Goal: Task Accomplishment & Management: Manage account settings

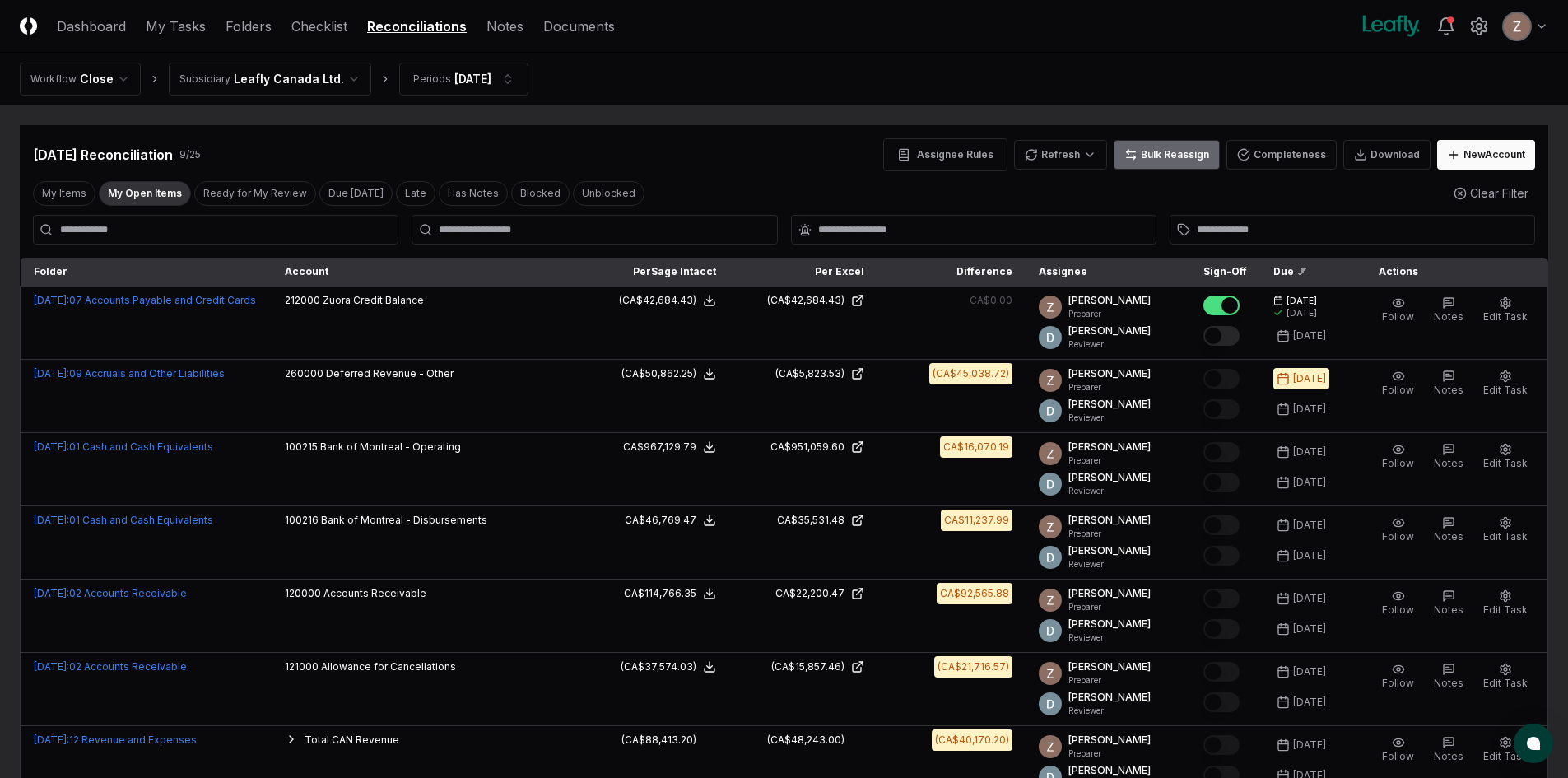
click at [1147, 149] on button "Bulk Reassign" at bounding box center [1167, 155] width 106 height 30
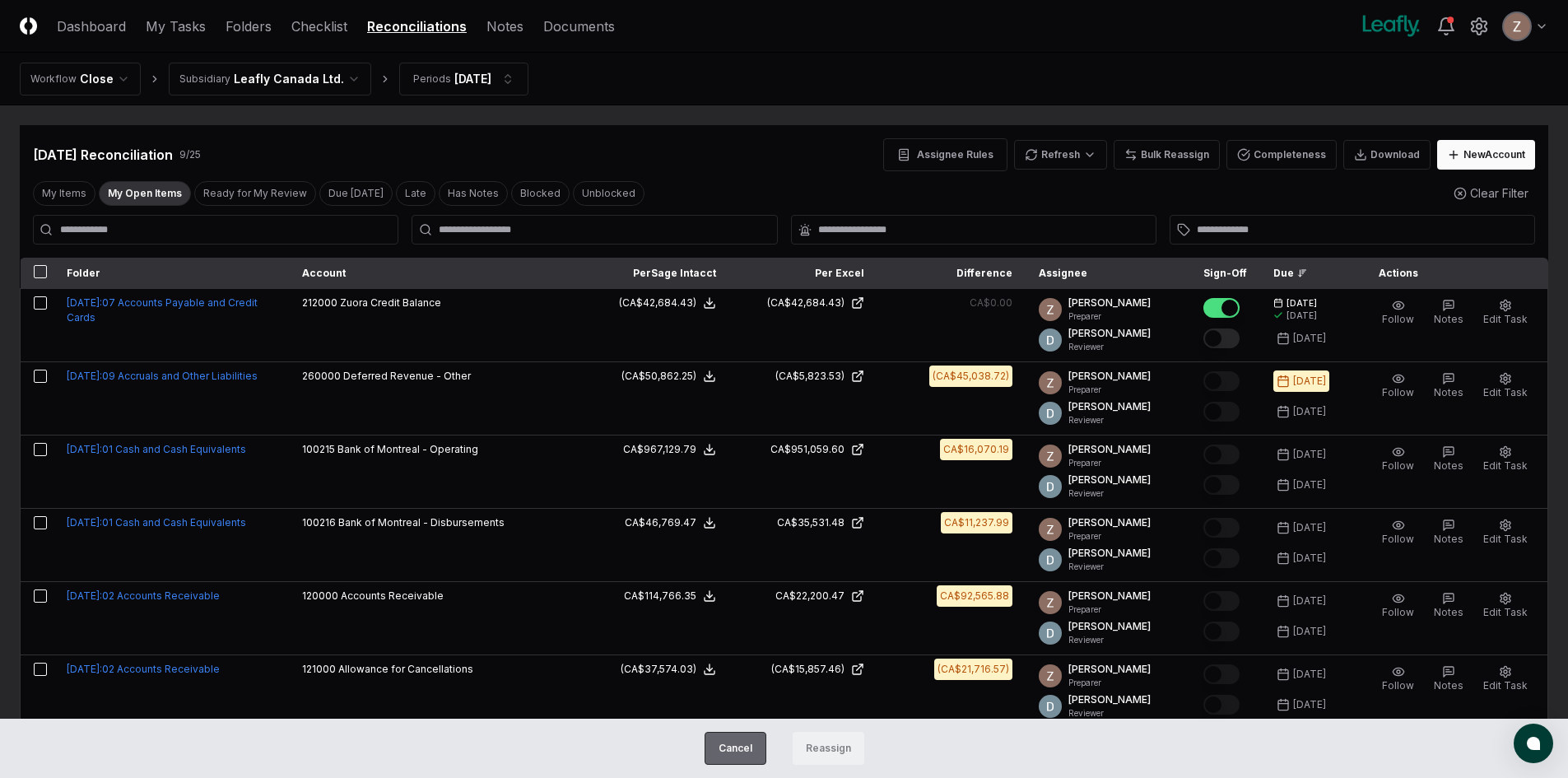
click at [749, 746] on button "Cancel" at bounding box center [735, 747] width 62 height 33
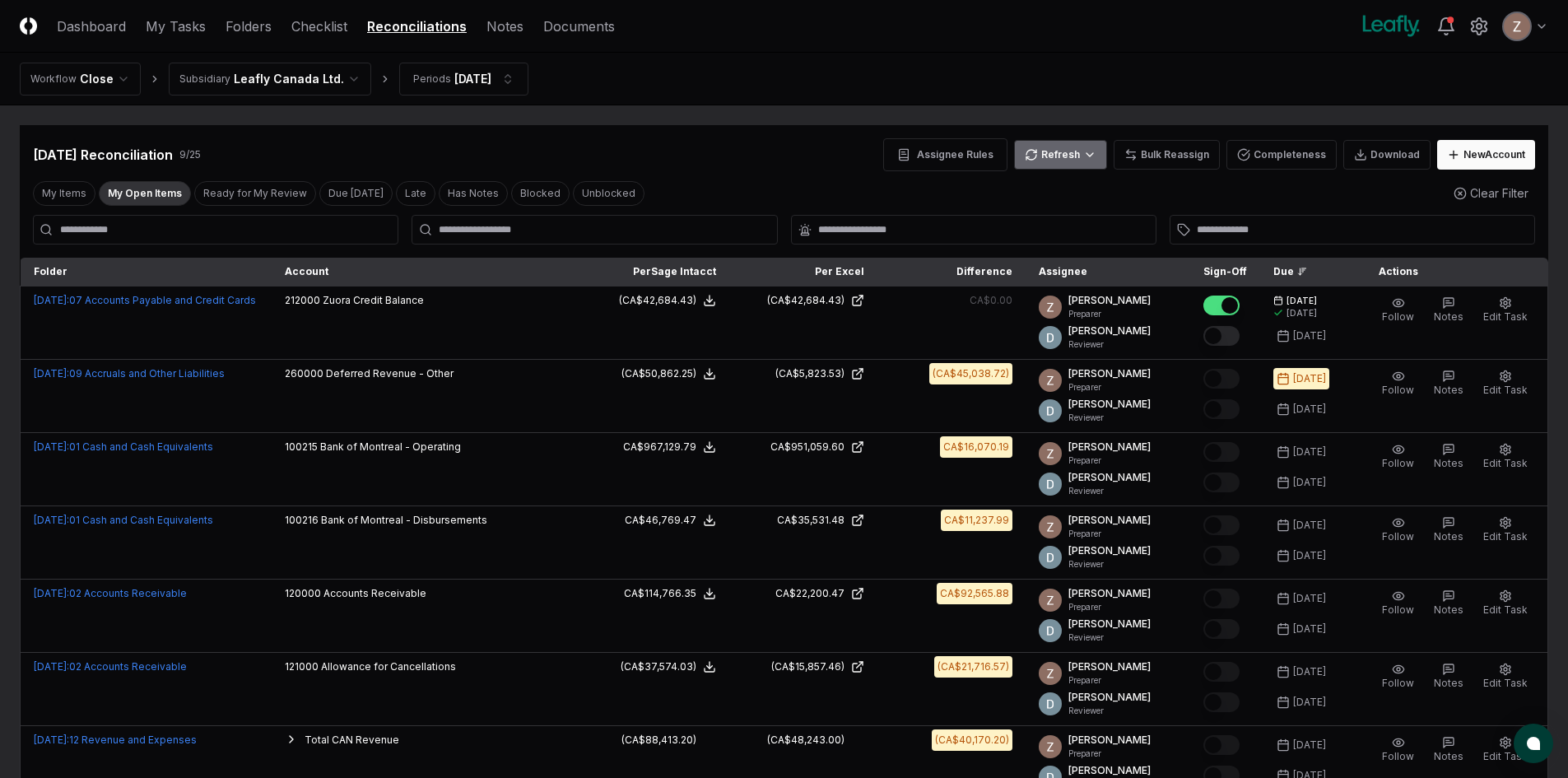
click at [1057, 163] on html "CloseCore Dashboard My Tasks Folders Checklist Reconciliations Notes Documents …" at bounding box center [784, 532] width 1568 height 1064
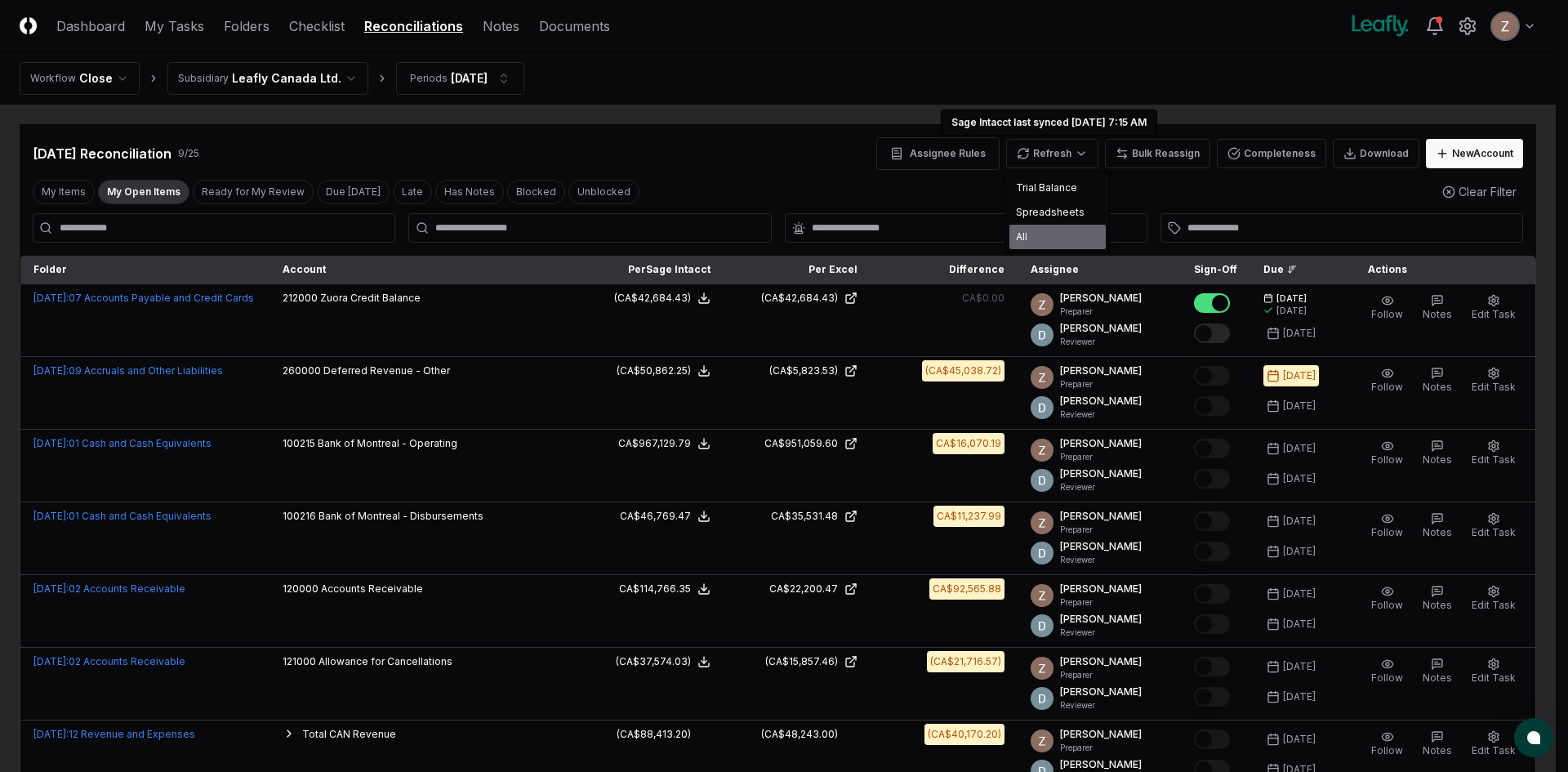
click at [1029, 228] on div "All" at bounding box center [1058, 237] width 96 height 24
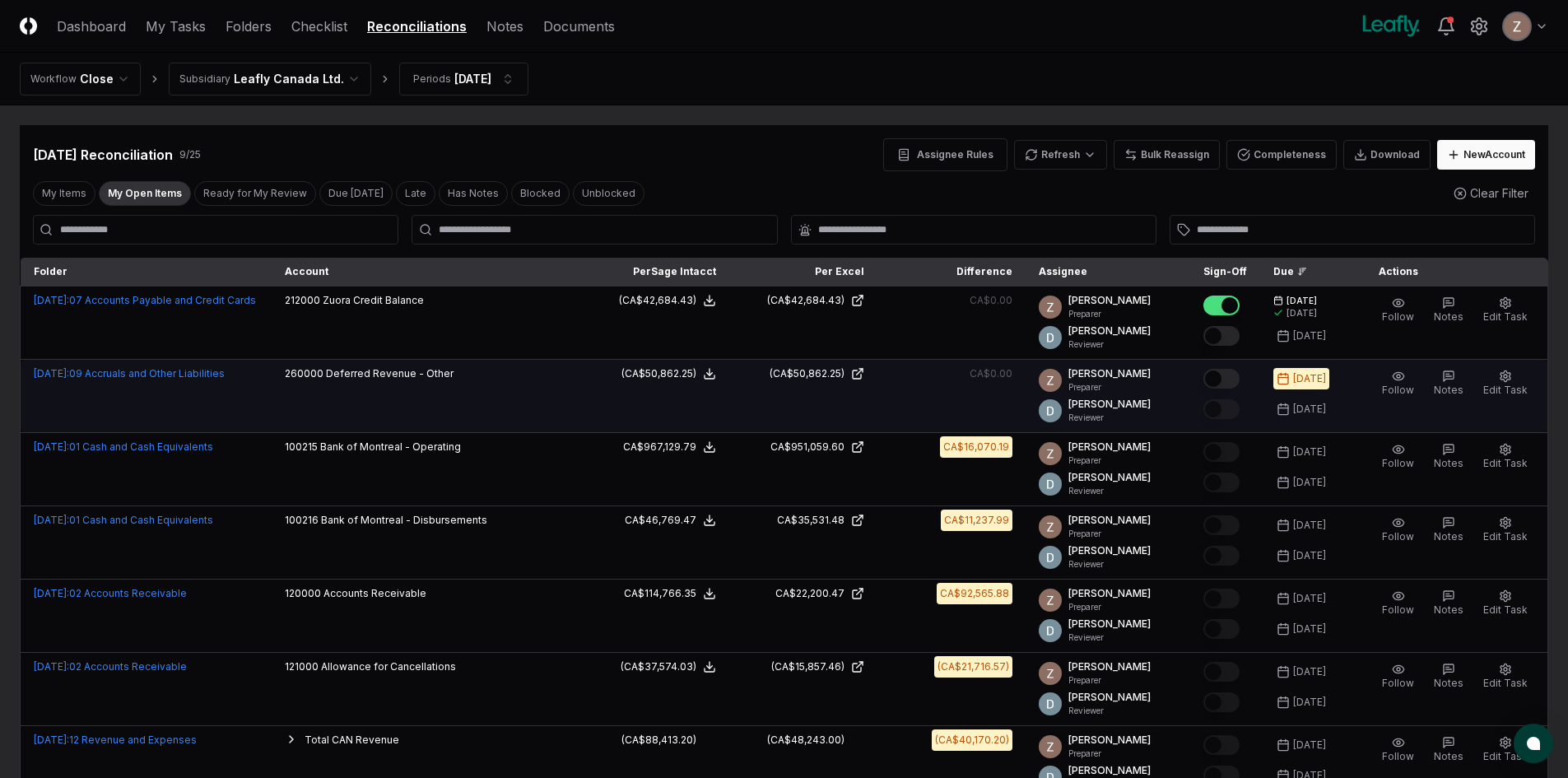
click at [1223, 380] on button "Mark complete" at bounding box center [1222, 379] width 36 height 20
click at [294, 75] on html "CloseCore Dashboard My Tasks Folders Checklist Reconciliations Notes Documents …" at bounding box center [784, 532] width 1568 height 1064
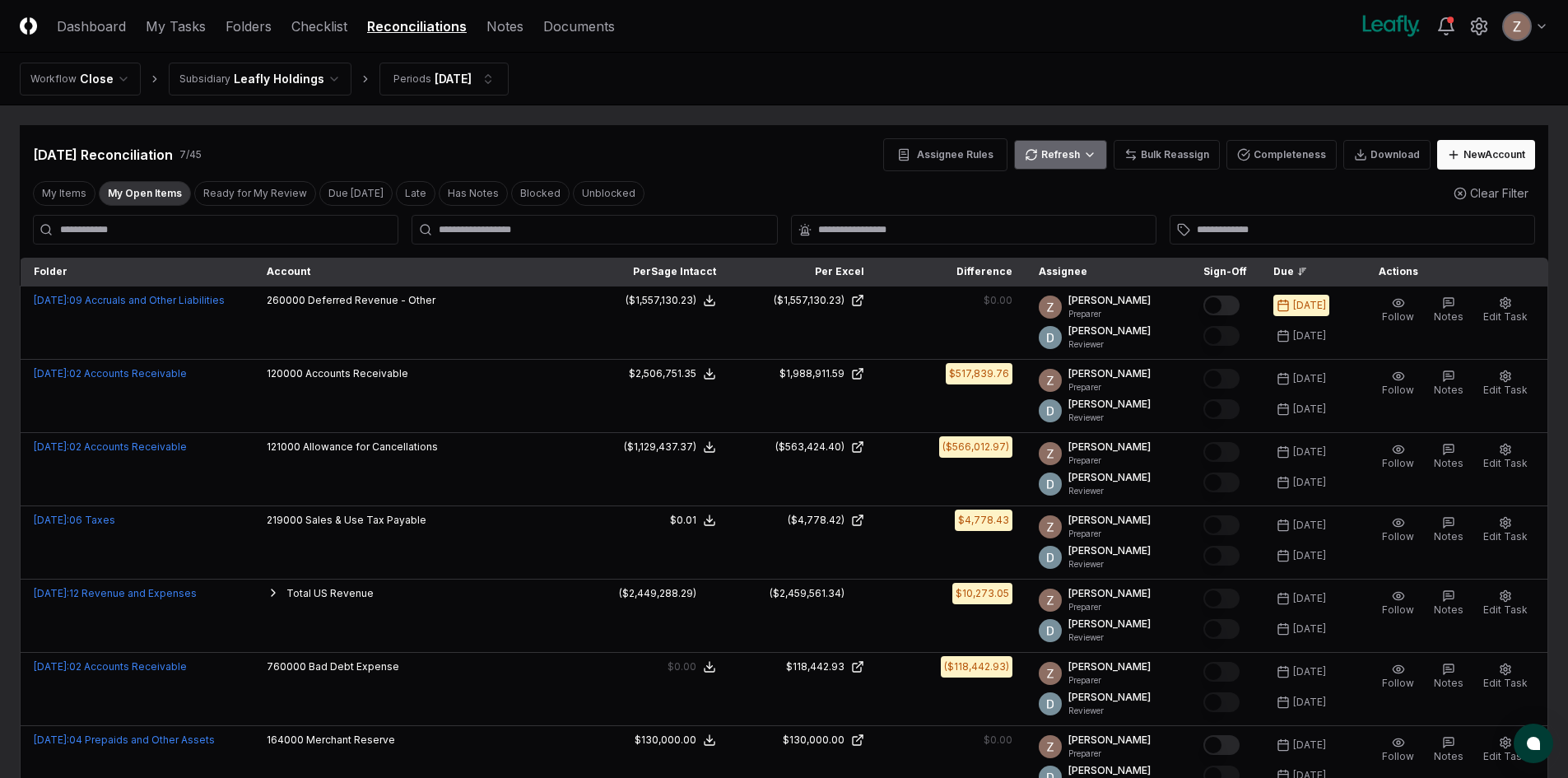
click at [1088, 155] on html "CloseCore Dashboard My Tasks Folders Checklist Reconciliations Notes Documents …" at bounding box center [784, 459] width 1568 height 917
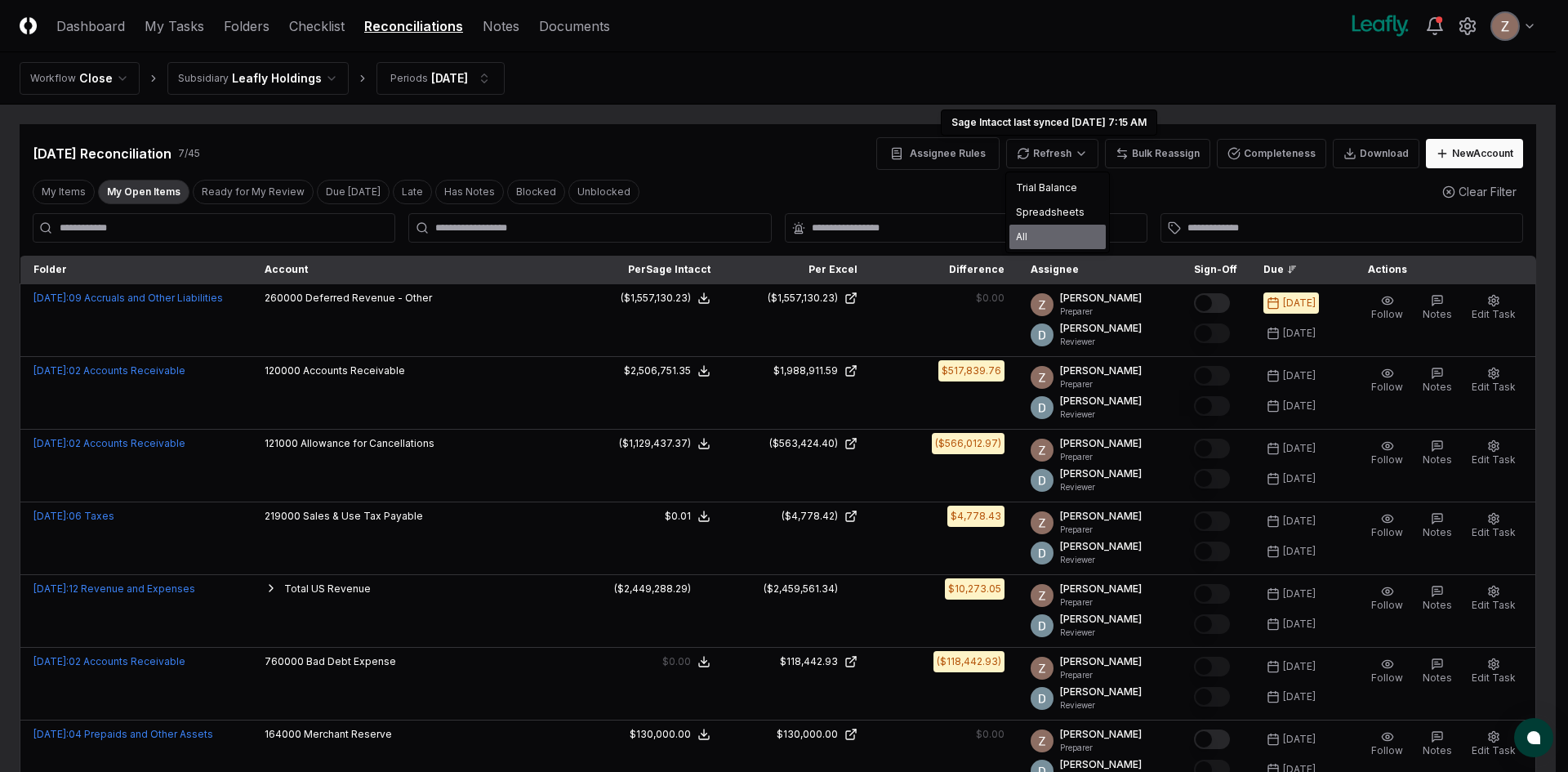
click at [1021, 237] on div "All" at bounding box center [1058, 237] width 96 height 24
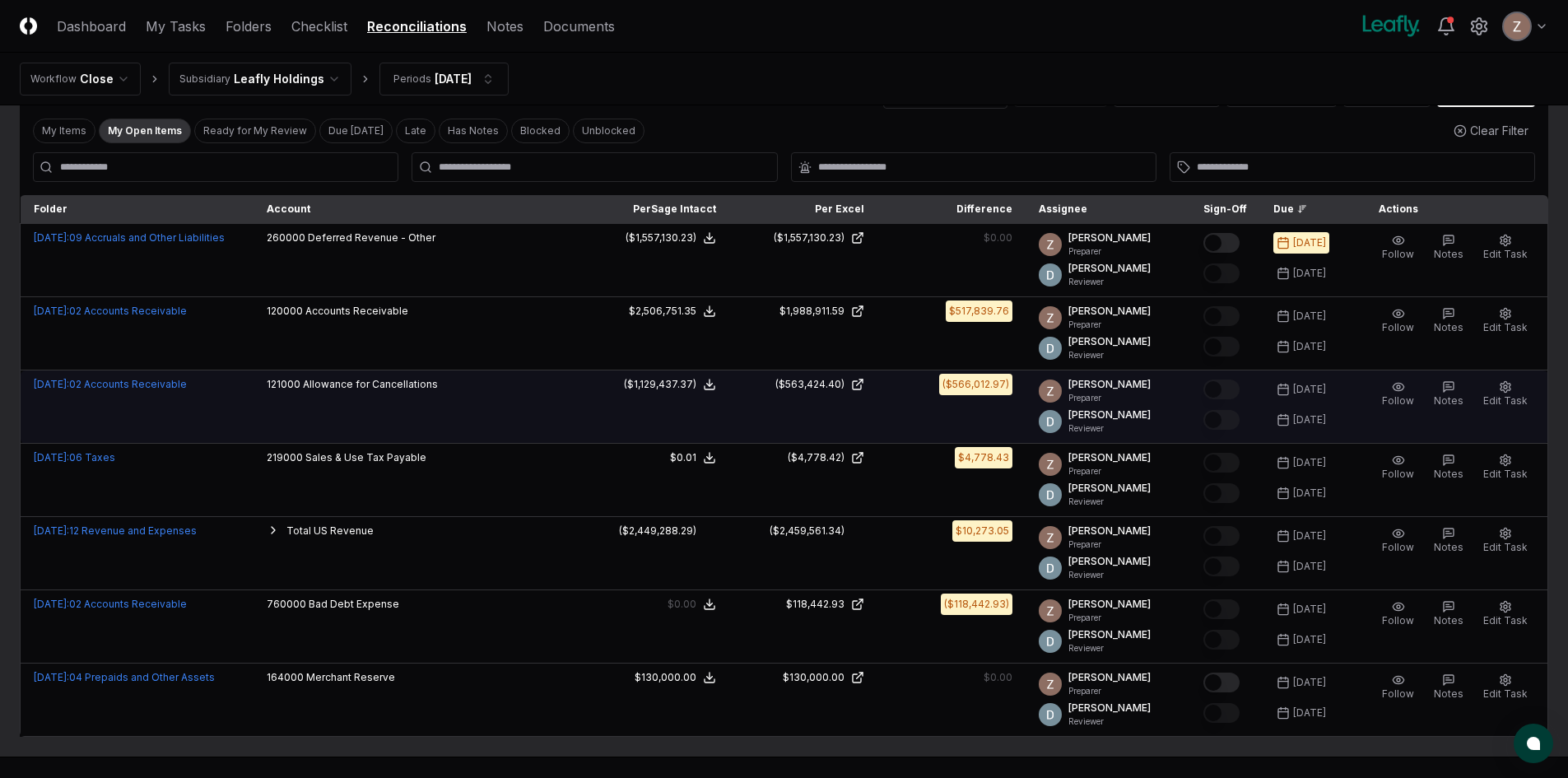
scroll to position [140, 0]
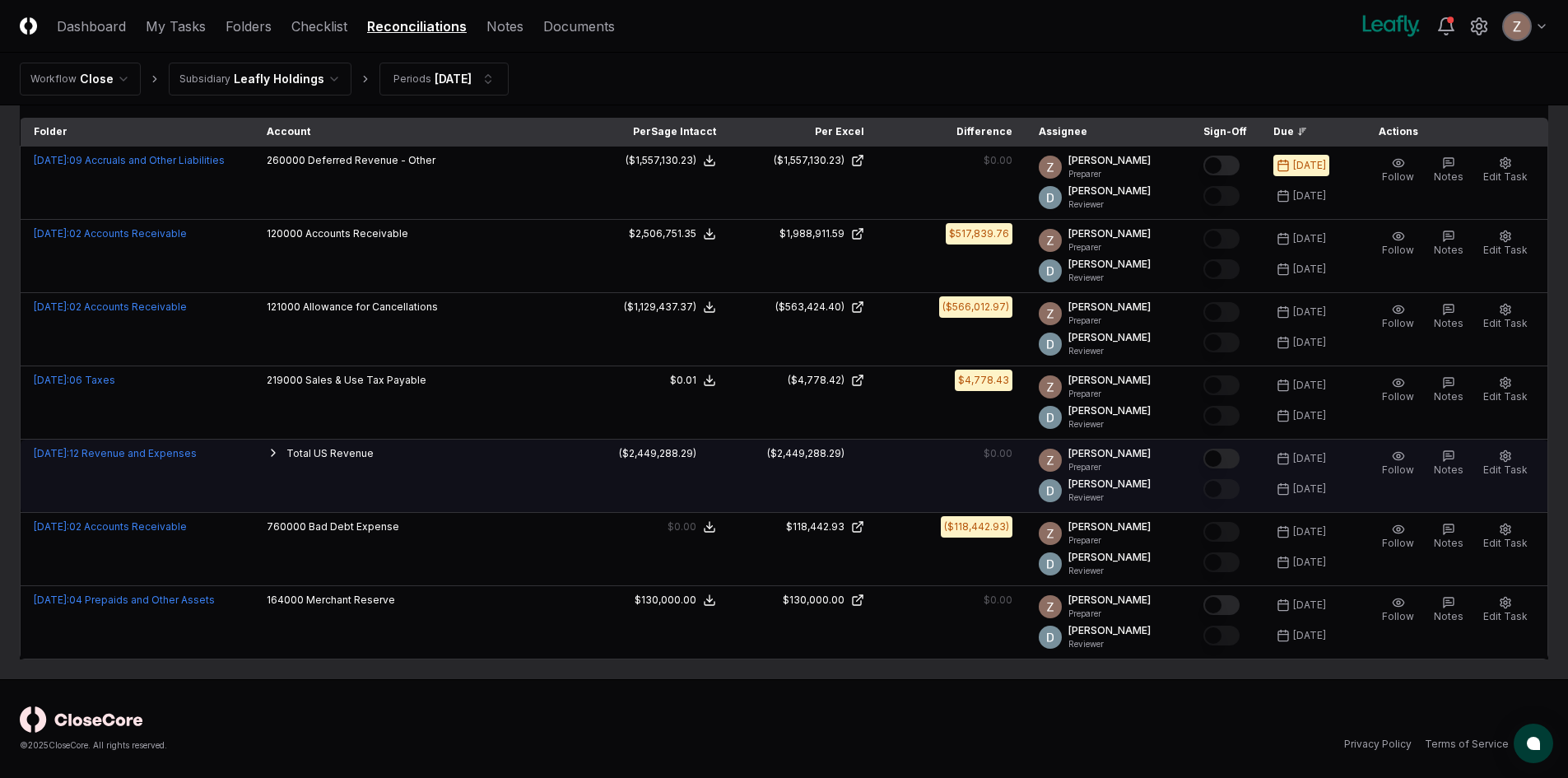
click at [1219, 458] on button "Mark complete" at bounding box center [1222, 459] width 36 height 20
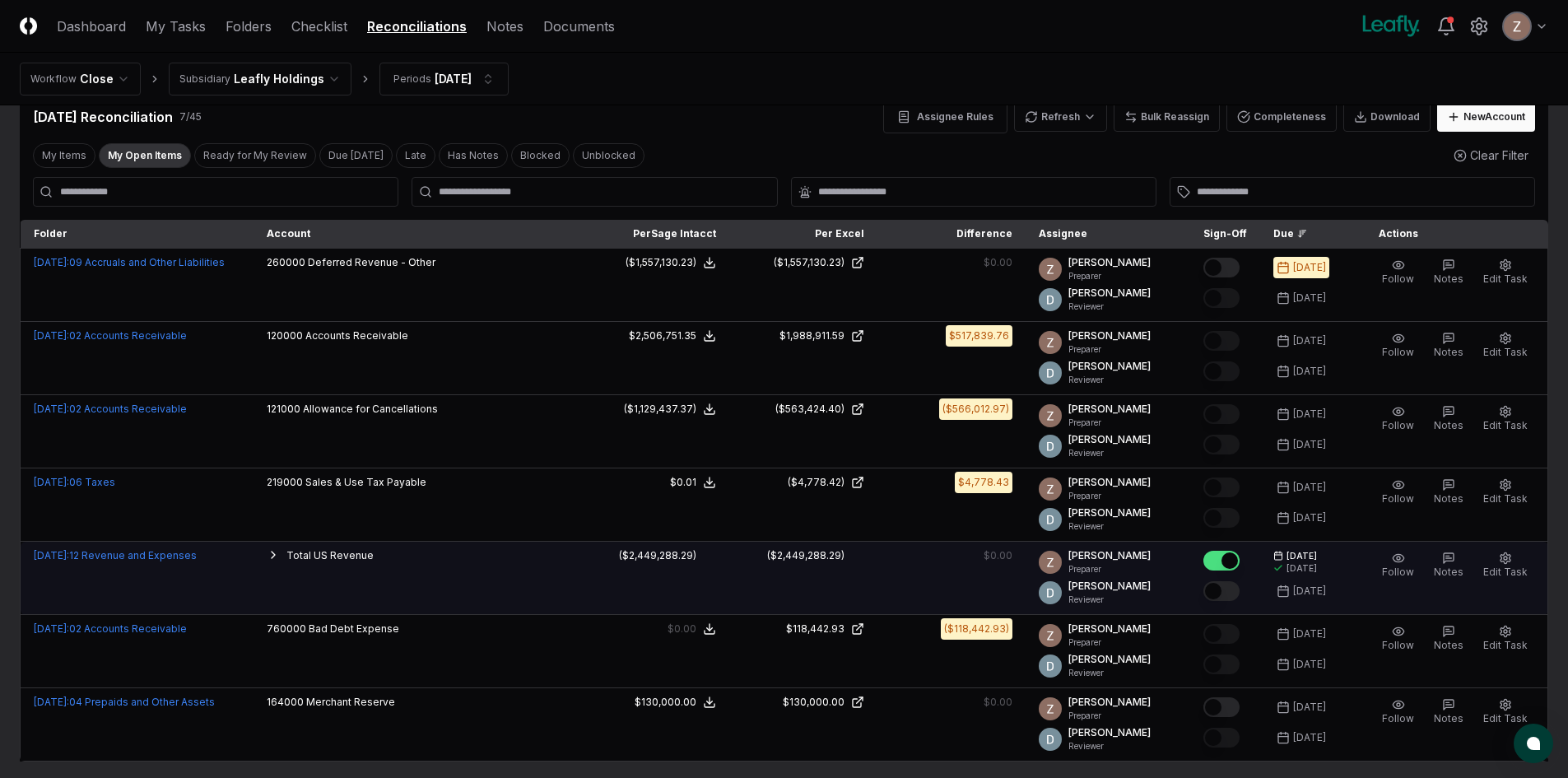
scroll to position [0, 0]
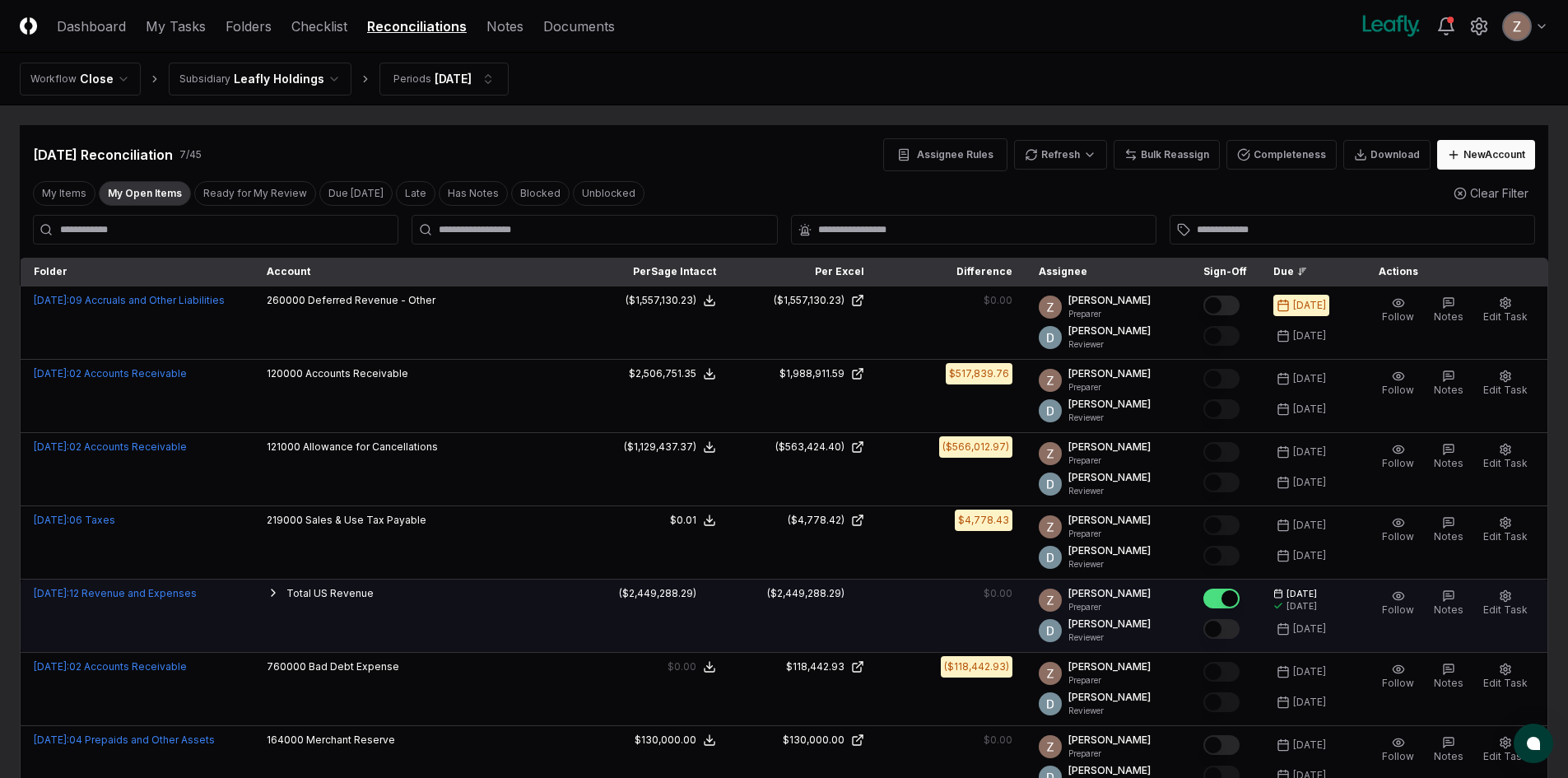
click at [314, 96] on nav "Workflow Close Subsidiary Leafly Holdings Periods [DATE]" at bounding box center [784, 79] width 1568 height 53
click at [314, 82] on html "CloseCore Dashboard My Tasks Folders Checklist Reconciliations Notes Documents …" at bounding box center [784, 459] width 1568 height 917
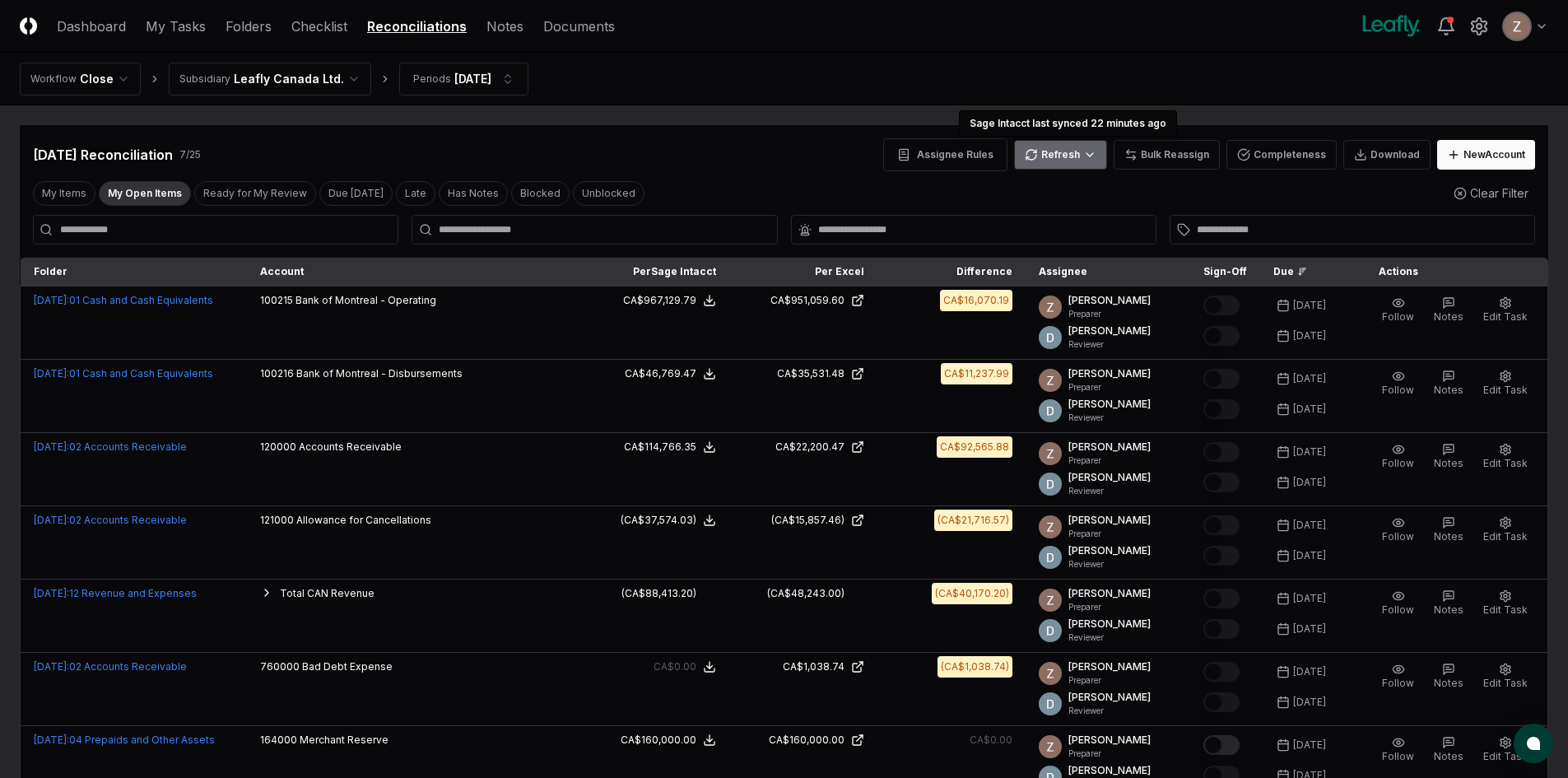
click at [1074, 151] on html "CloseCore Dashboard My Tasks Folders Checklist Reconciliations Notes Documents …" at bounding box center [784, 459] width 1568 height 917
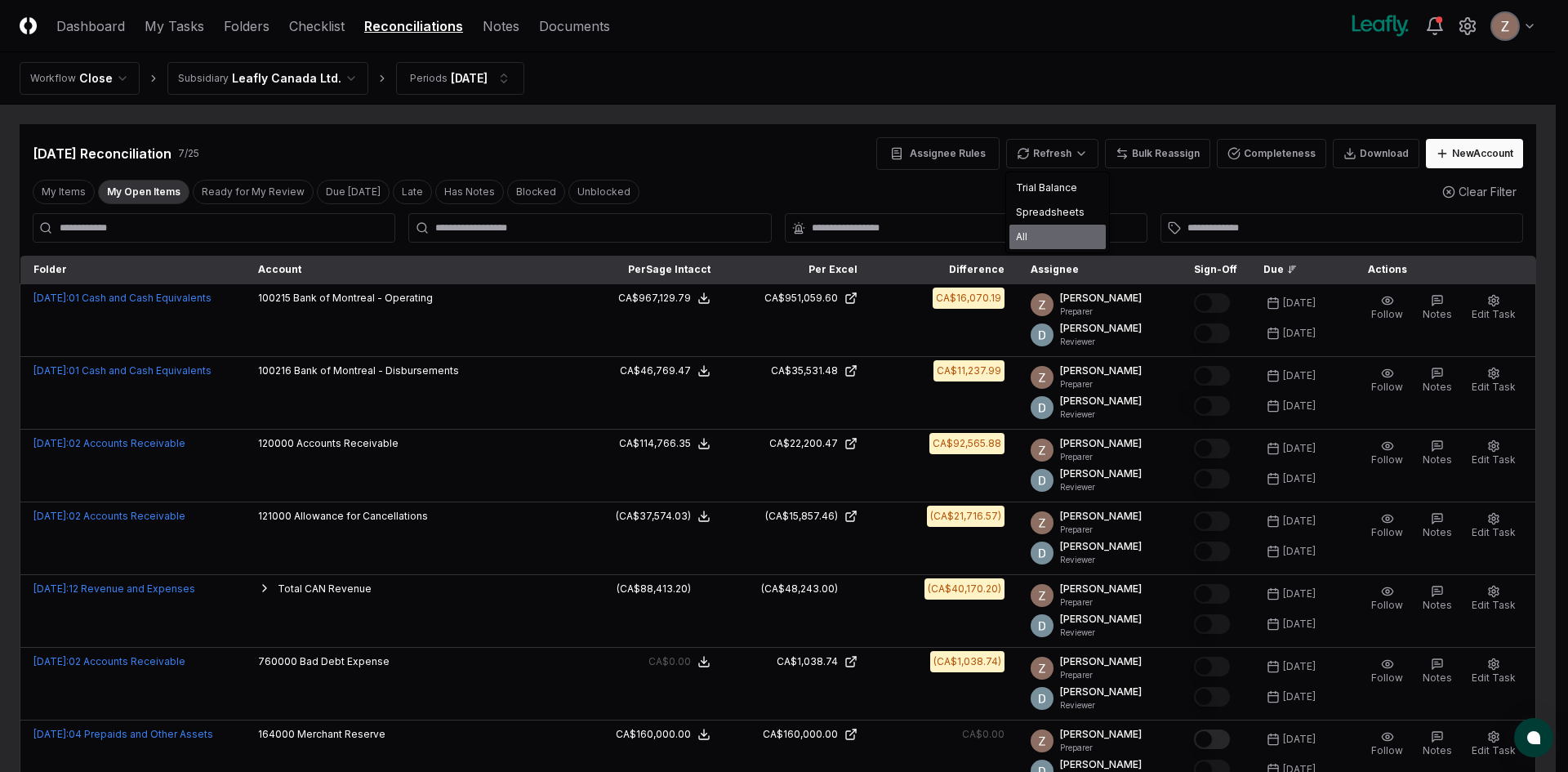
click at [1026, 234] on div "All" at bounding box center [1058, 237] width 96 height 24
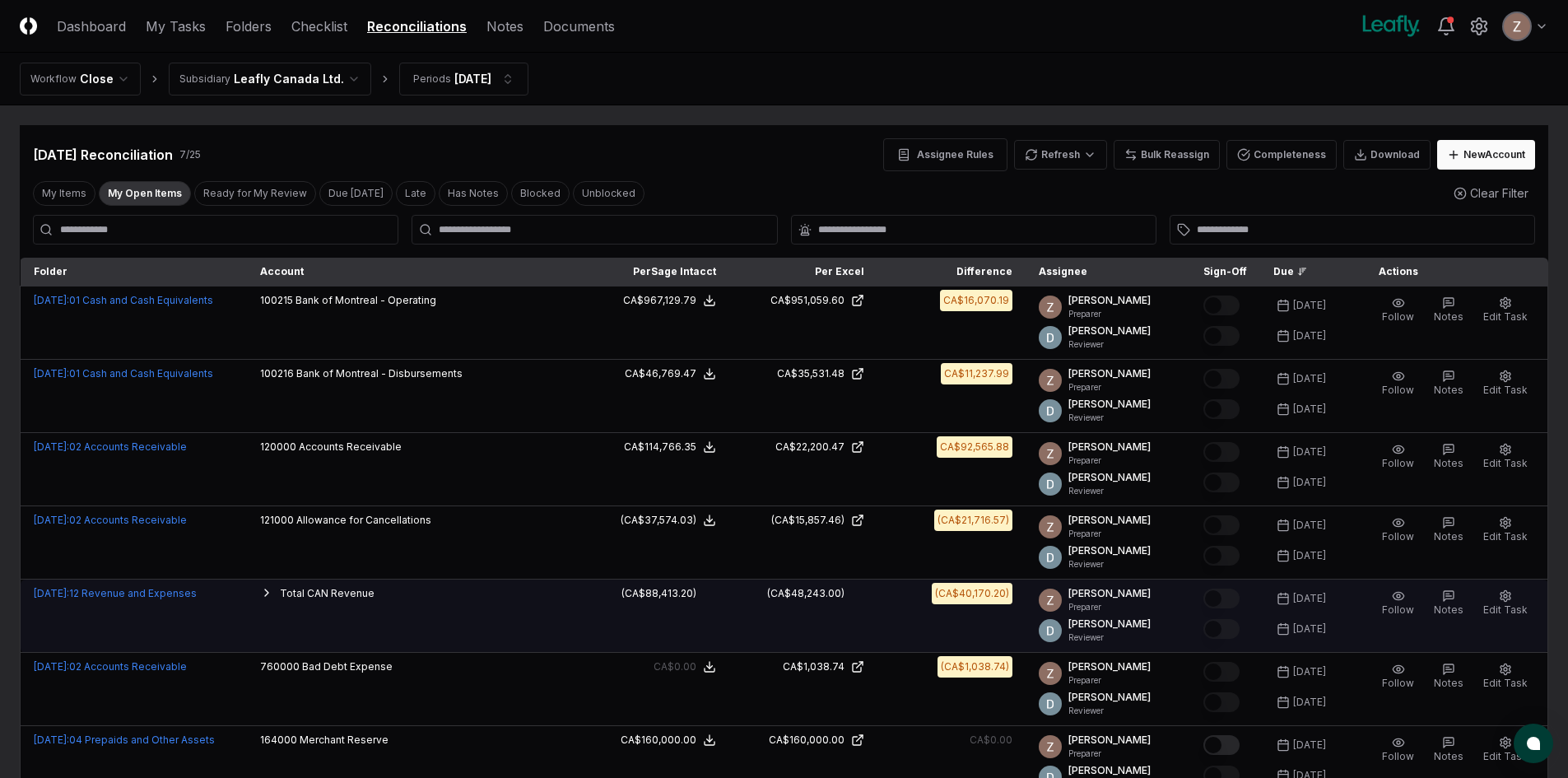
click at [273, 593] on icon "button" at bounding box center [266, 592] width 13 height 13
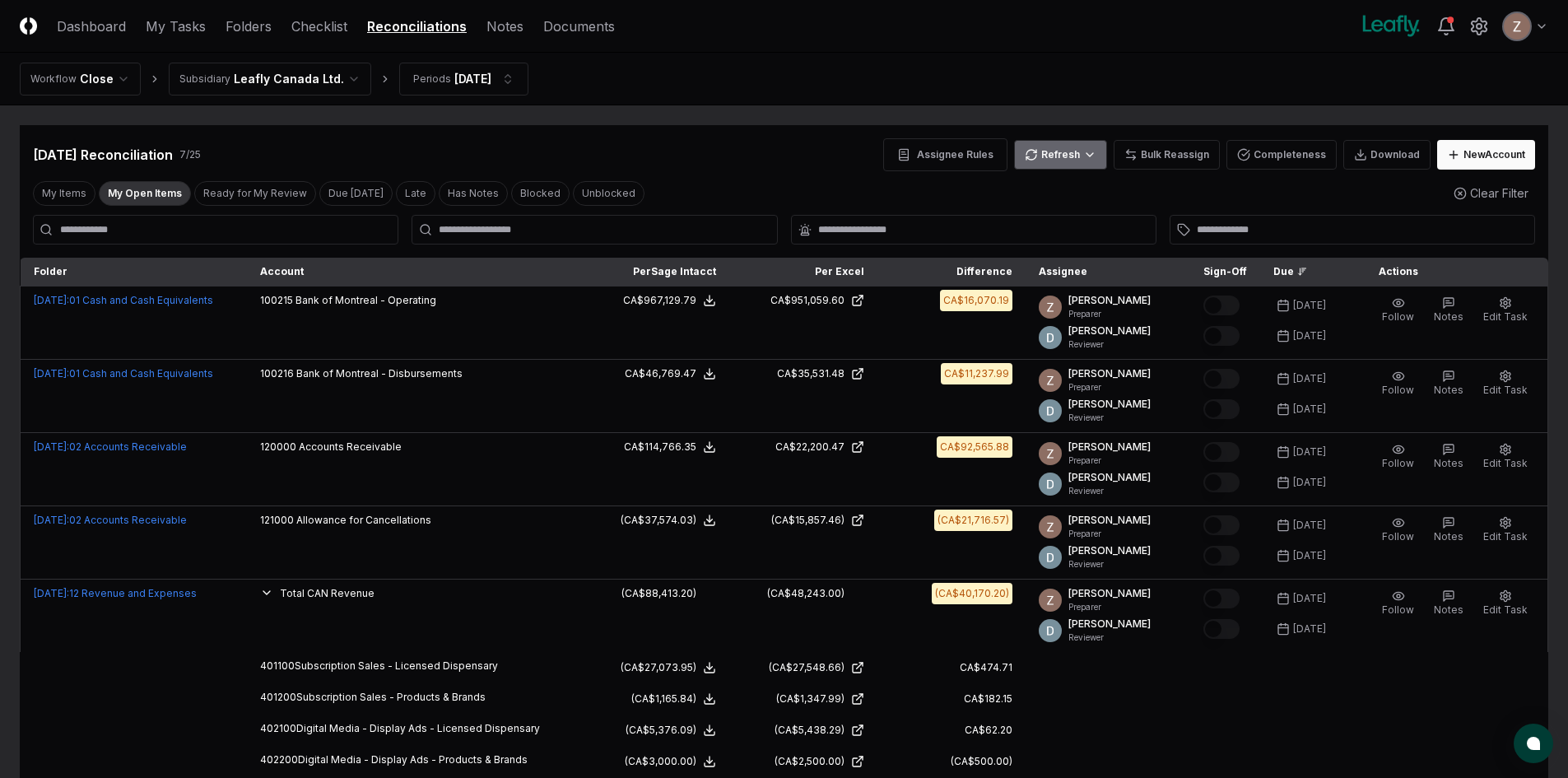
click at [1077, 152] on html "CloseCore Dashboard My Tasks Folders Checklist Reconciliations Notes Documents …" at bounding box center [784, 603] width 1568 height 1205
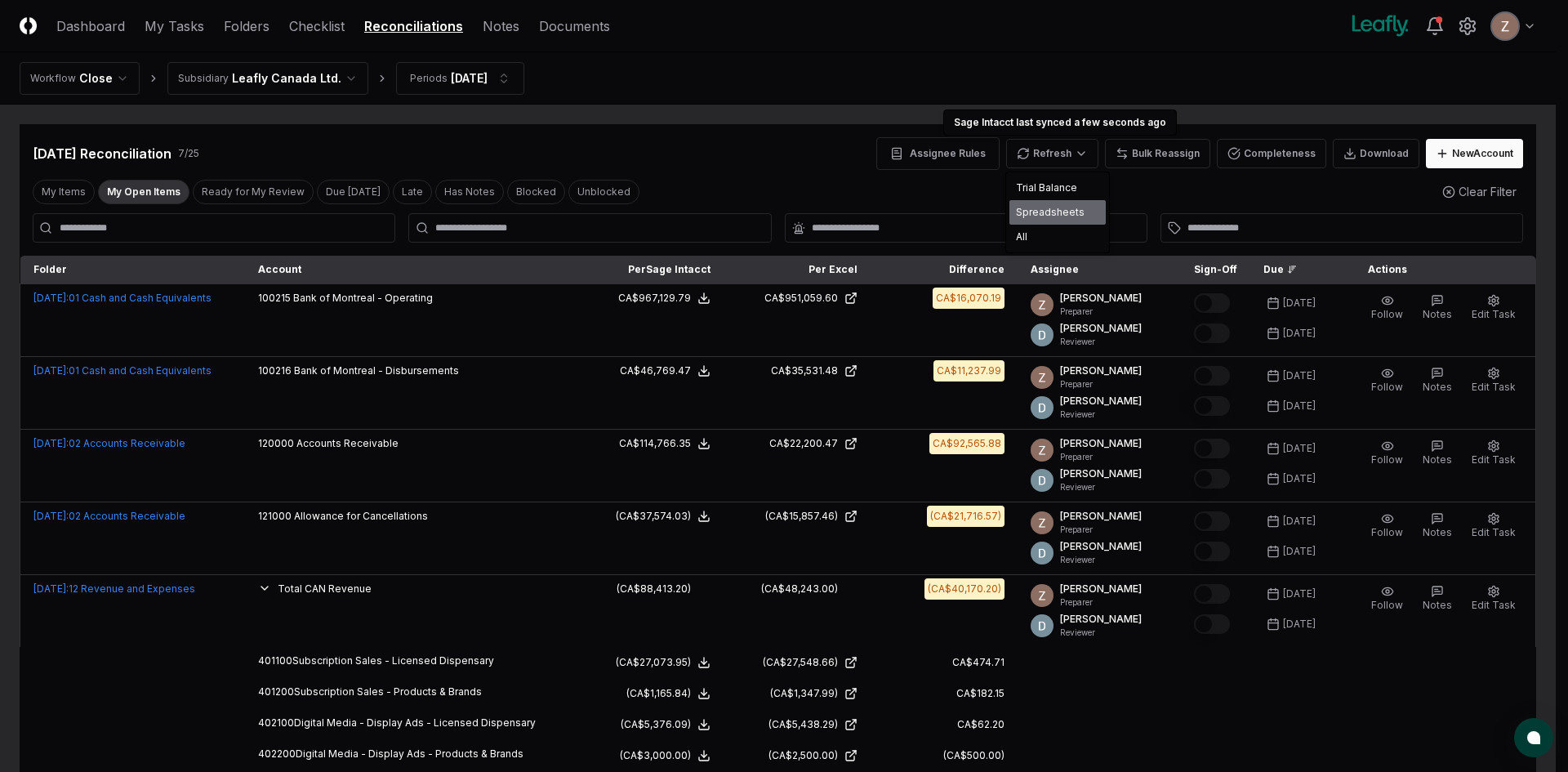
click at [1042, 212] on div "Spreadsheets" at bounding box center [1058, 212] width 96 height 24
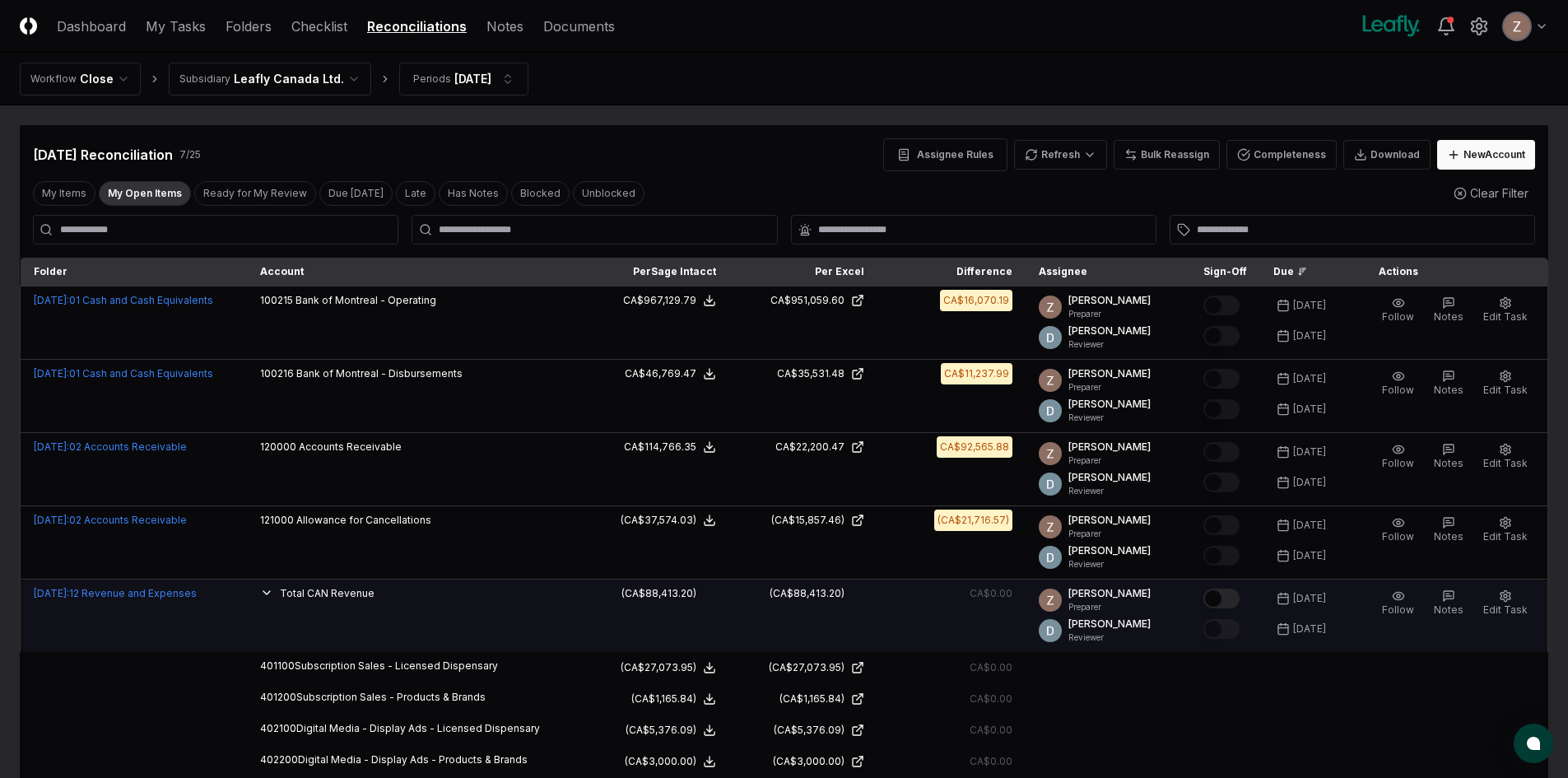
click at [1228, 599] on button "Mark complete" at bounding box center [1222, 598] width 36 height 20
